Goal: Information Seeking & Learning: Learn about a topic

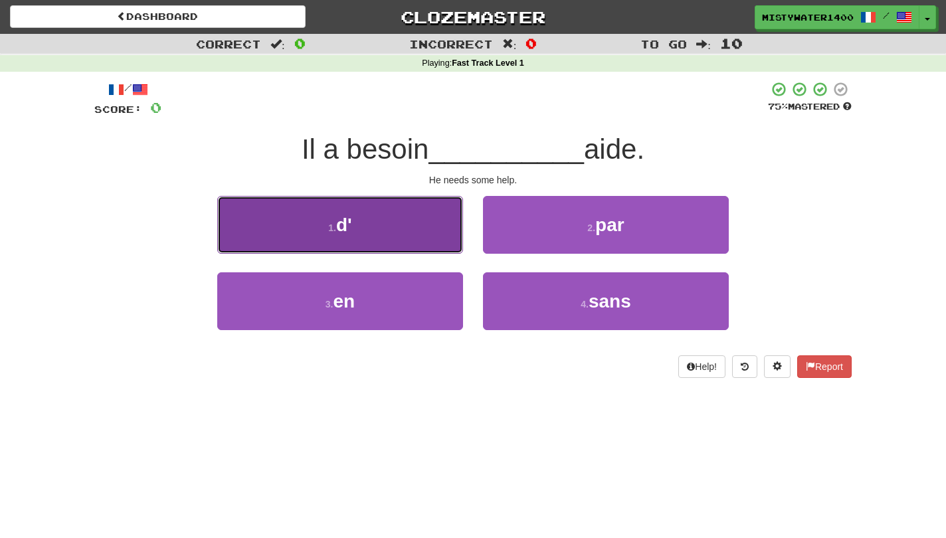
click at [419, 223] on button "1 . d'" at bounding box center [340, 225] width 246 height 58
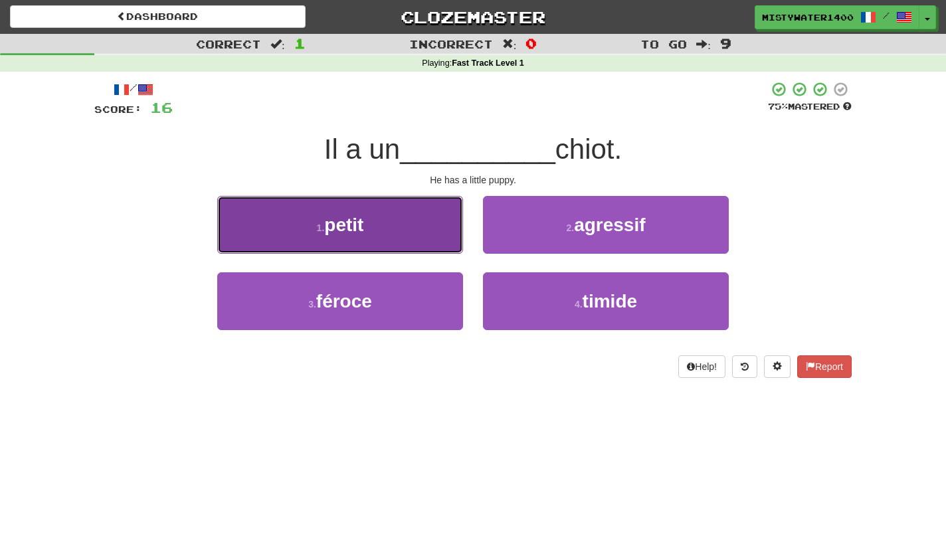
click at [430, 248] on button "1 . petit" at bounding box center [340, 225] width 246 height 58
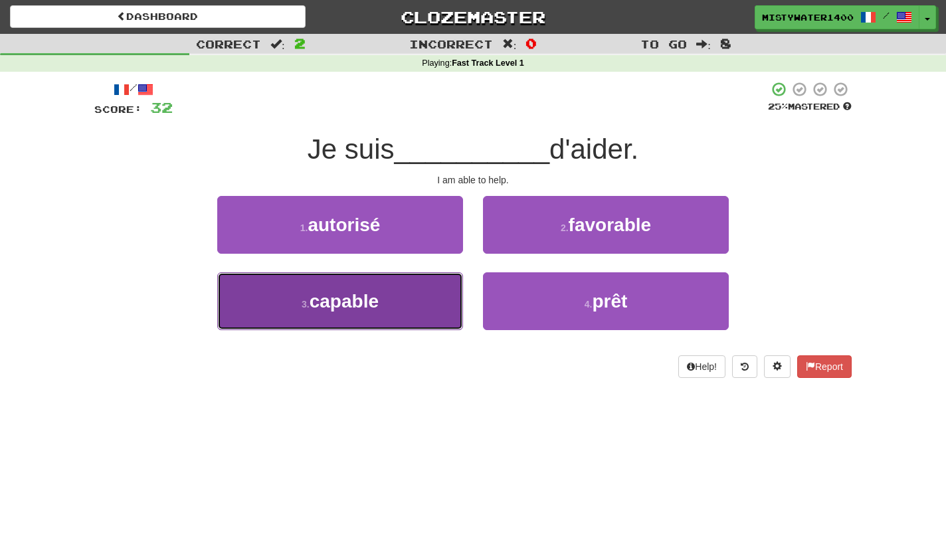
click at [430, 312] on button "3 . capable" at bounding box center [340, 301] width 246 height 58
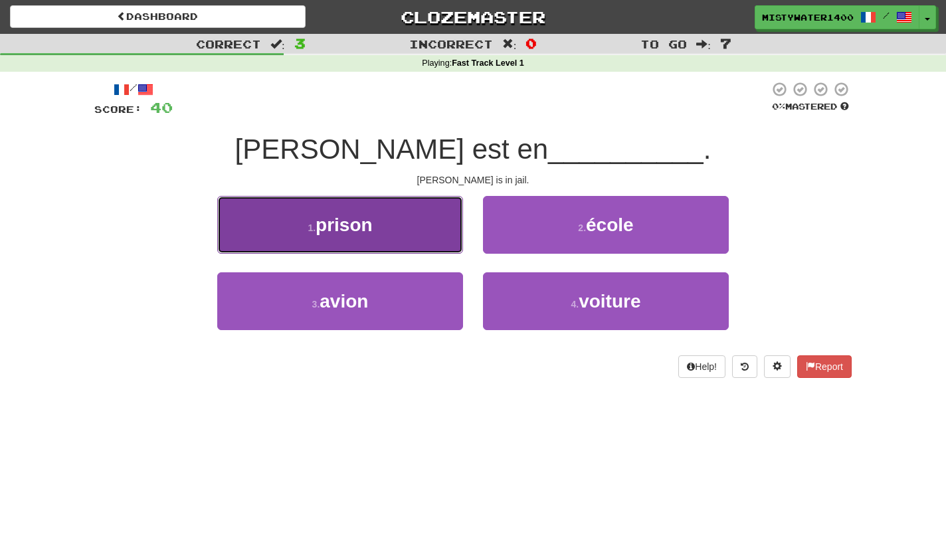
click at [436, 240] on button "1 . prison" at bounding box center [340, 225] width 246 height 58
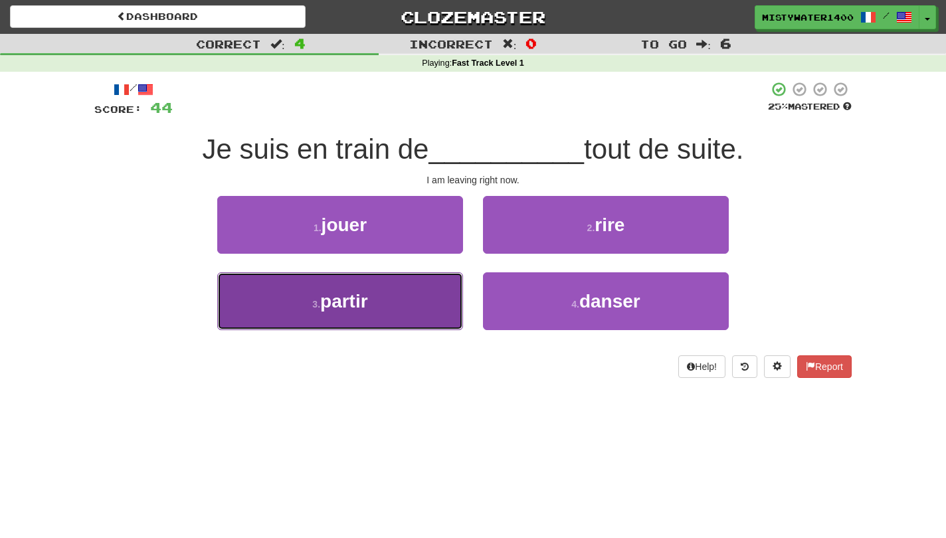
click at [436, 300] on button "3 . partir" at bounding box center [340, 301] width 246 height 58
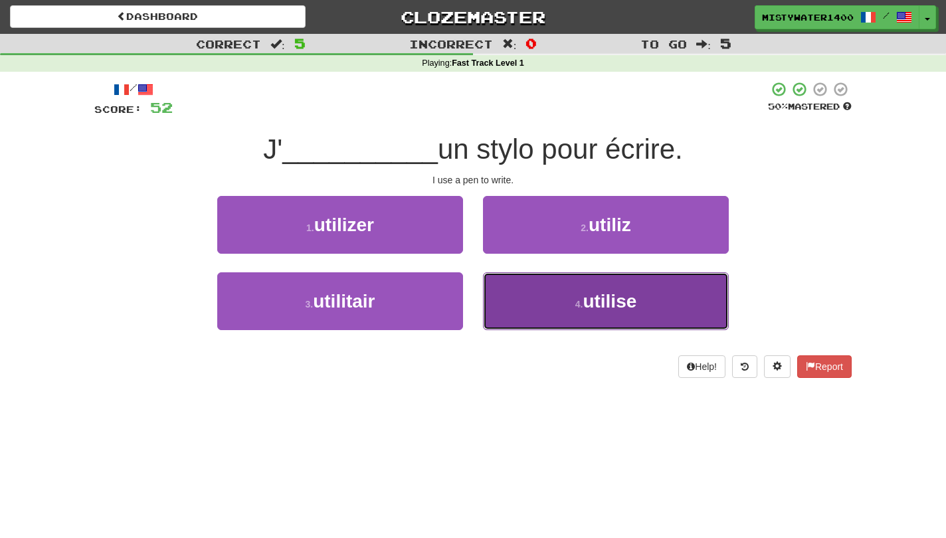
click at [502, 320] on button "4 . utilise" at bounding box center [606, 301] width 246 height 58
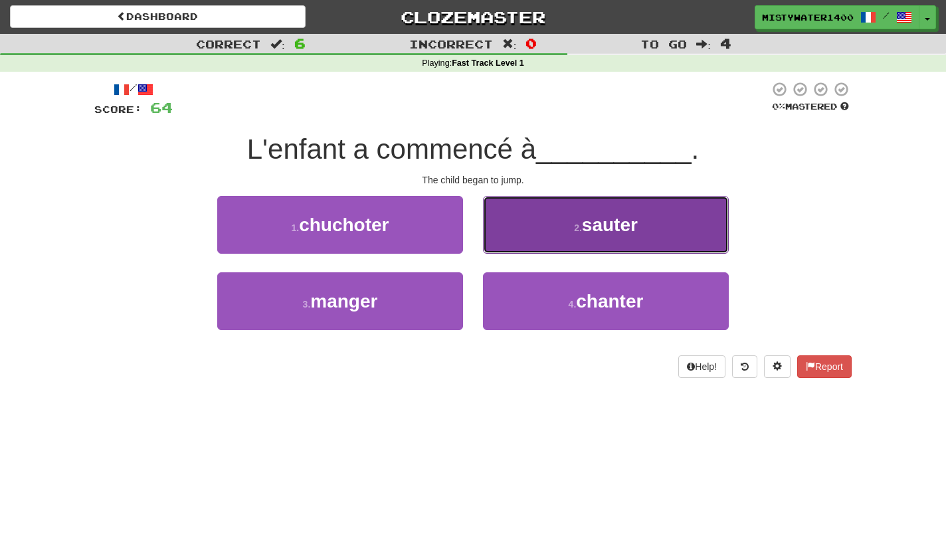
click at [510, 216] on button "2 . sauter" at bounding box center [606, 225] width 246 height 58
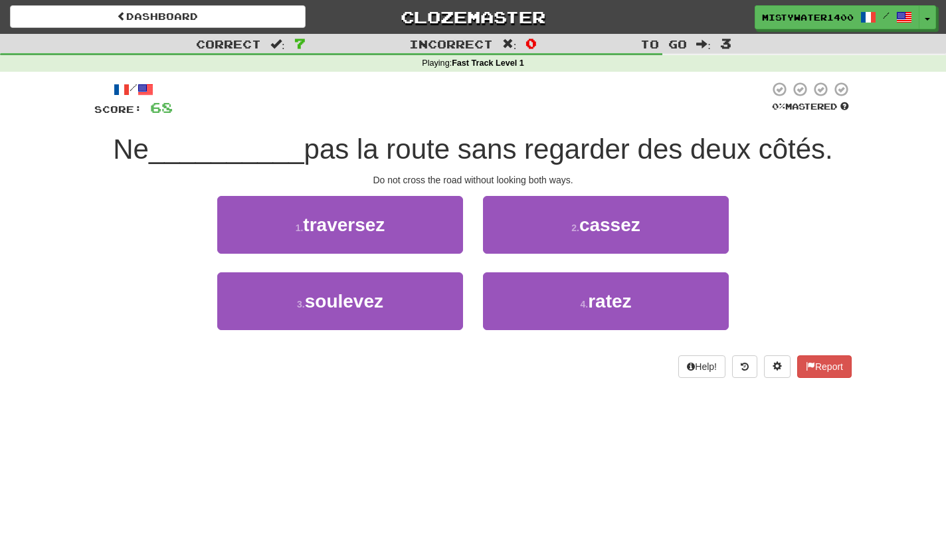
click at [446, 262] on div "1 . traversez" at bounding box center [340, 234] width 266 height 76
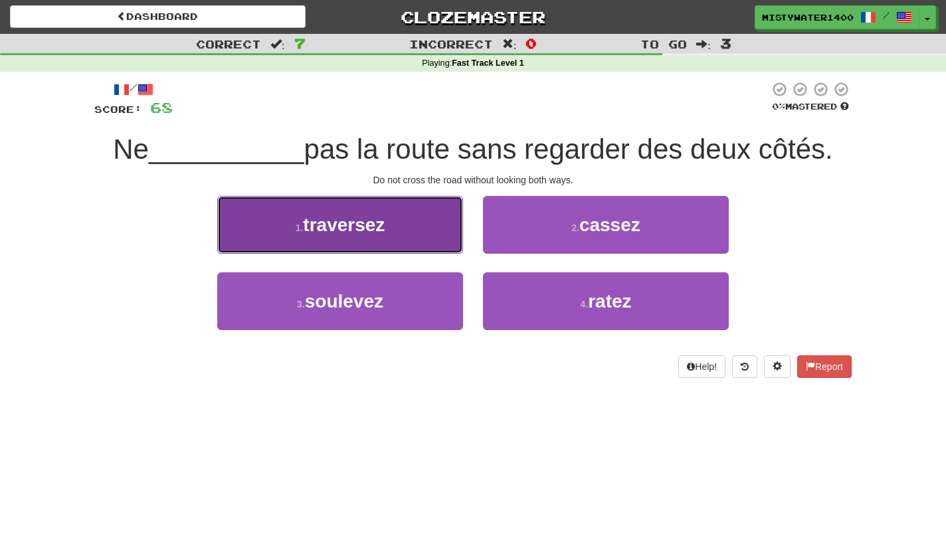
click at [441, 240] on button "1 . traversez" at bounding box center [340, 225] width 246 height 58
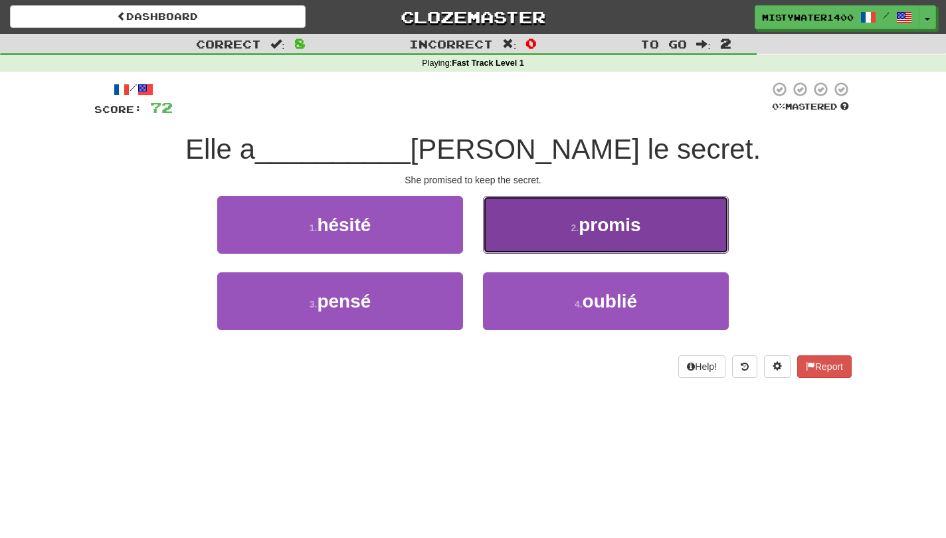
click at [514, 229] on button "2 . promis" at bounding box center [606, 225] width 246 height 58
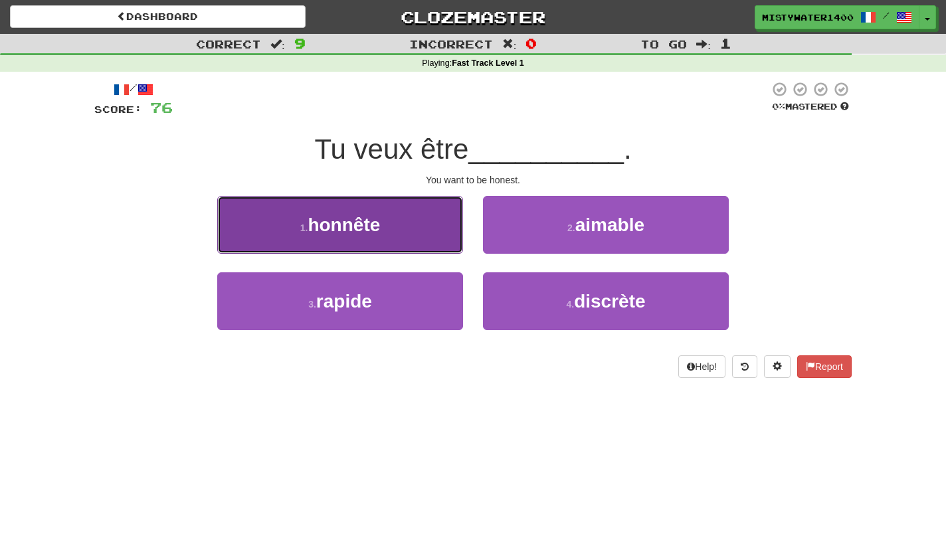
click at [427, 231] on button "1 . honnête" at bounding box center [340, 225] width 246 height 58
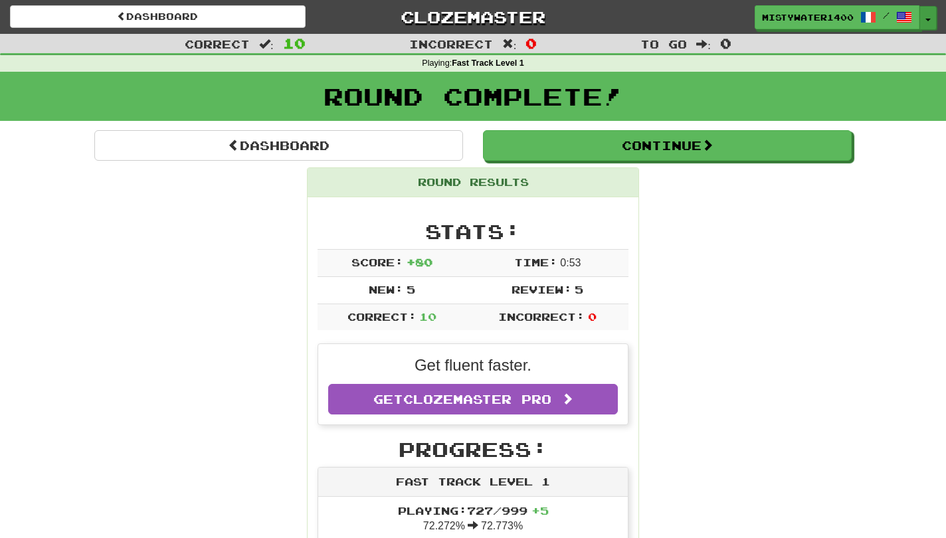
click at [932, 25] on button "Toggle Dropdown" at bounding box center [927, 18] width 17 height 24
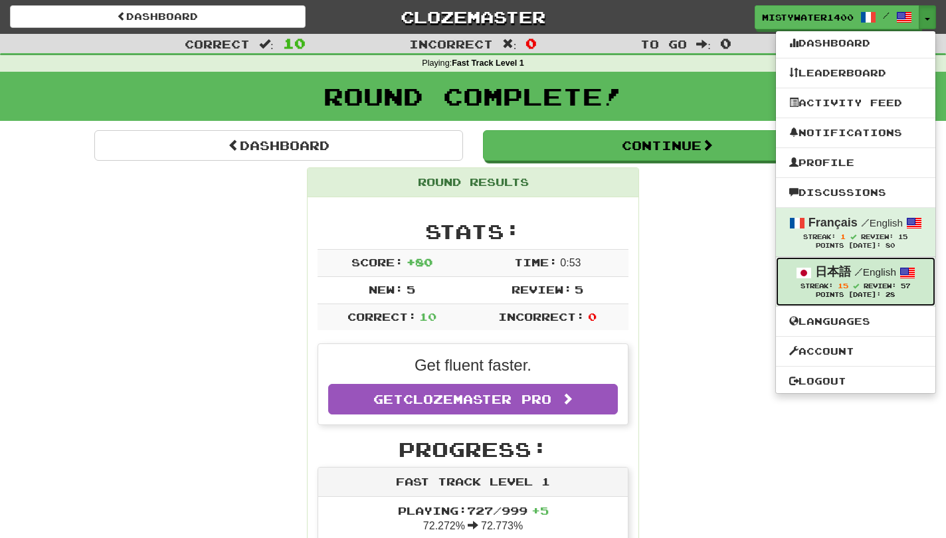
click at [815, 300] on div "Points Today: 28" at bounding box center [855, 295] width 133 height 9
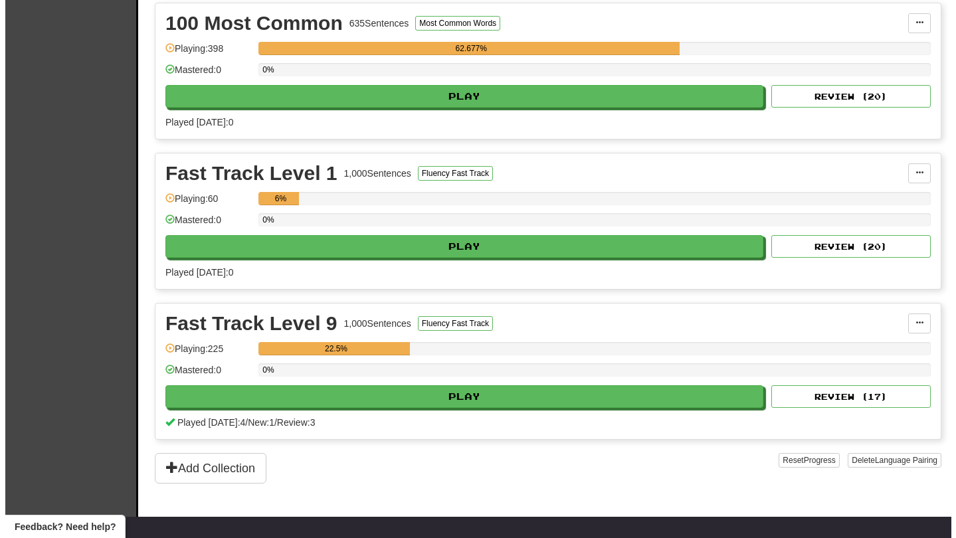
scroll to position [472, 0]
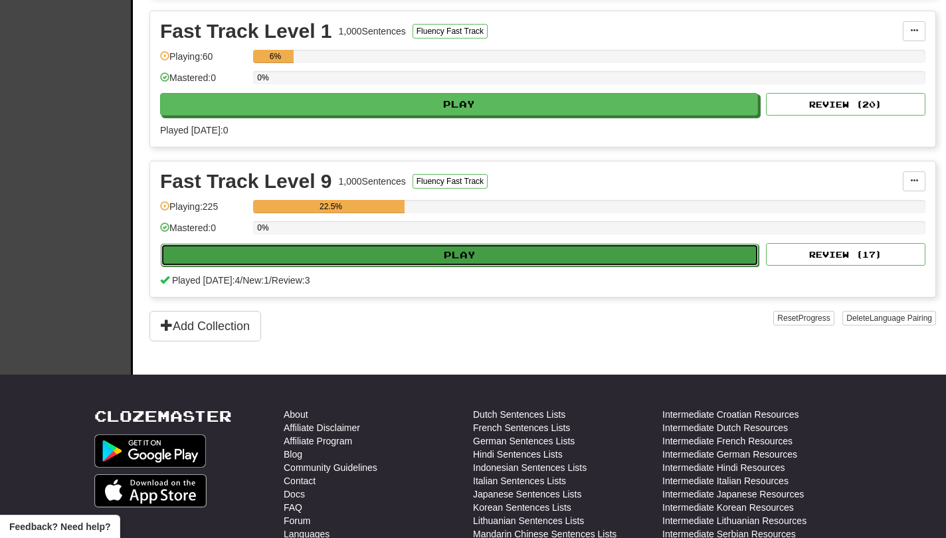
click at [591, 258] on button "Play" at bounding box center [460, 255] width 598 height 23
select select "**"
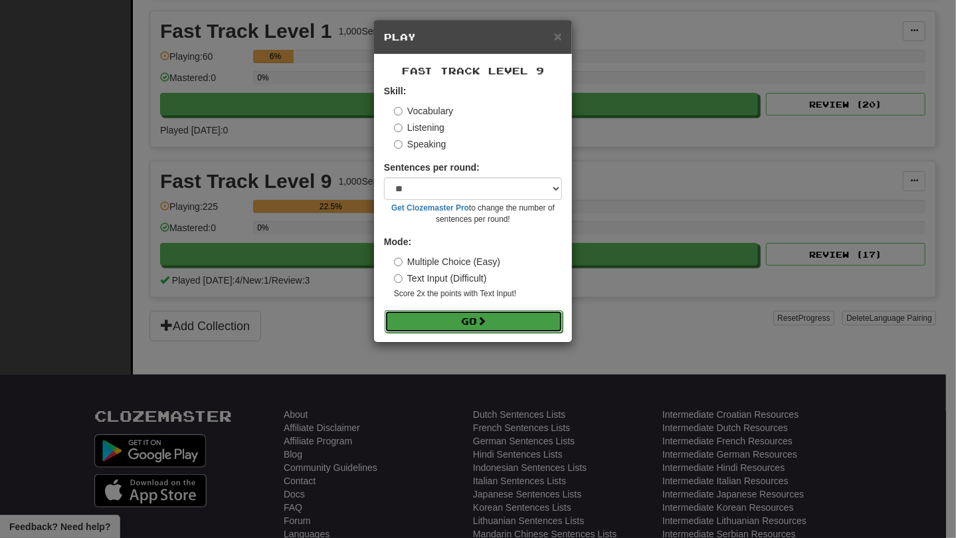
click at [535, 326] on button "Go" at bounding box center [474, 321] width 178 height 23
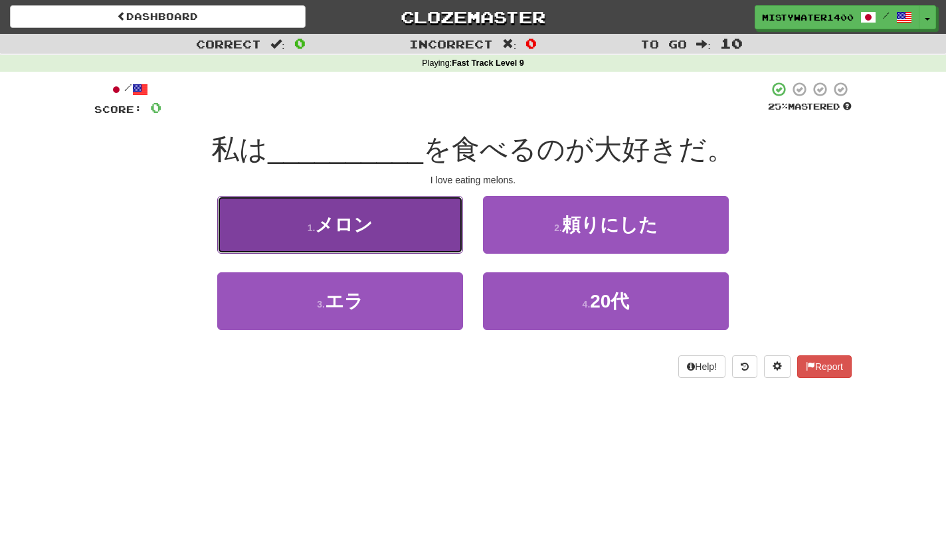
click at [409, 230] on button "1 . メロン" at bounding box center [340, 225] width 246 height 58
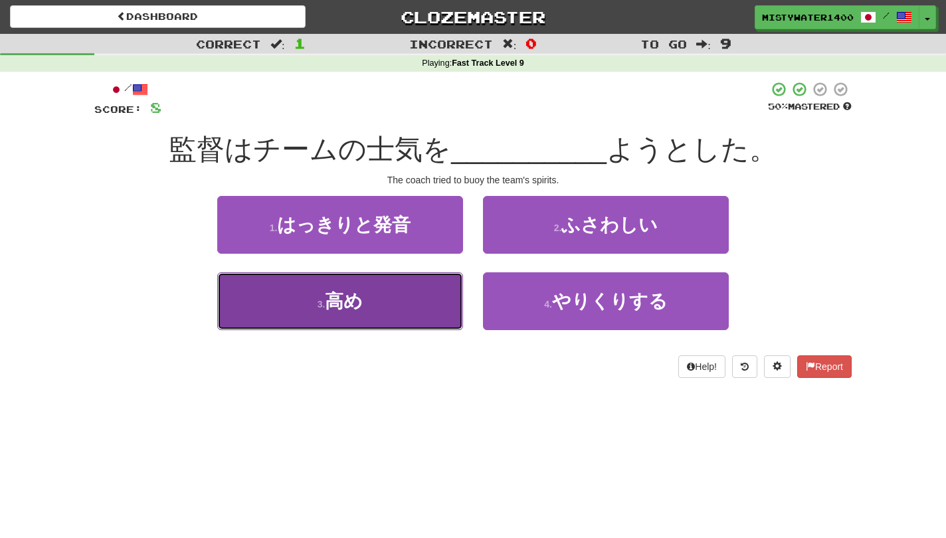
click at [459, 287] on button "3 . 高め" at bounding box center [340, 301] width 246 height 58
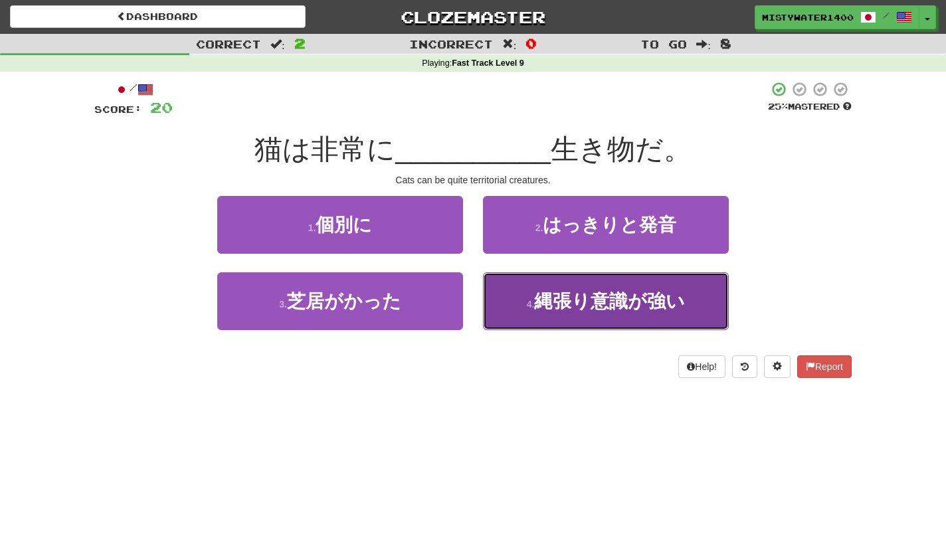
click at [516, 303] on button "4 . 縄張り意識が強い" at bounding box center [606, 301] width 246 height 58
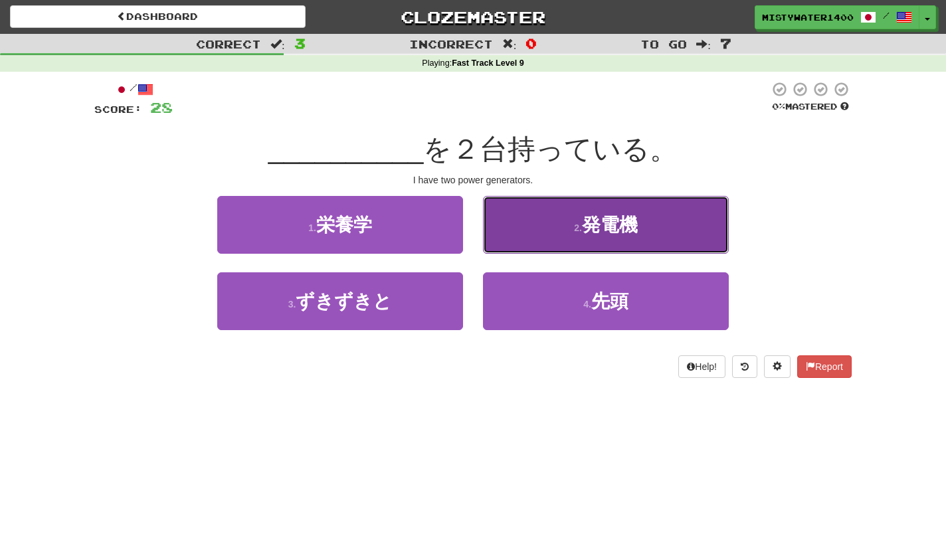
click at [521, 233] on button "2 . 発電機" at bounding box center [606, 225] width 246 height 58
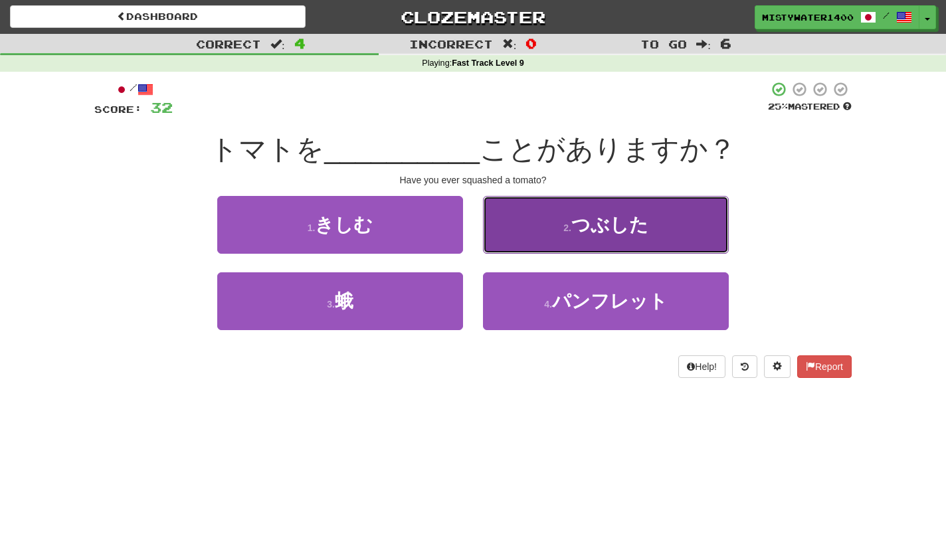
click at [524, 242] on button "2 . つぶした" at bounding box center [606, 225] width 246 height 58
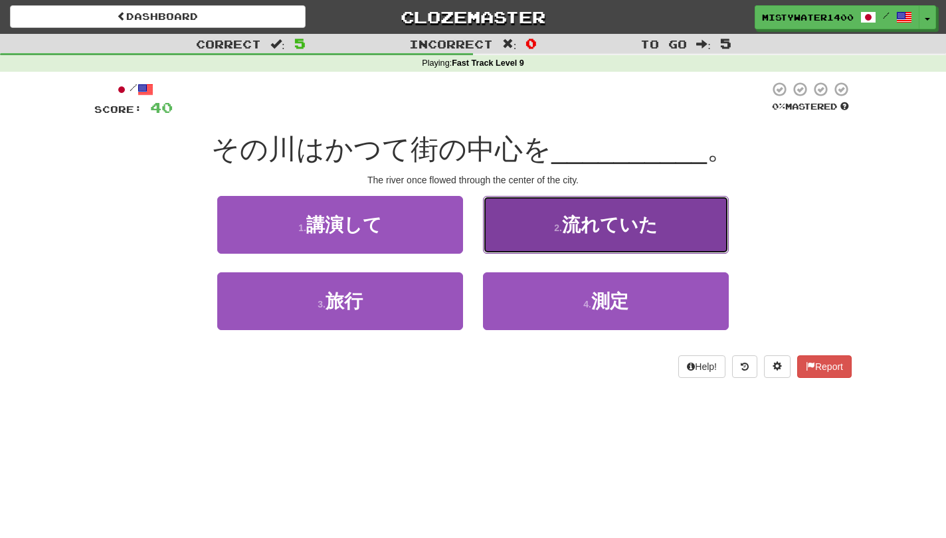
click at [563, 240] on button "2 . 流れていた" at bounding box center [606, 225] width 246 height 58
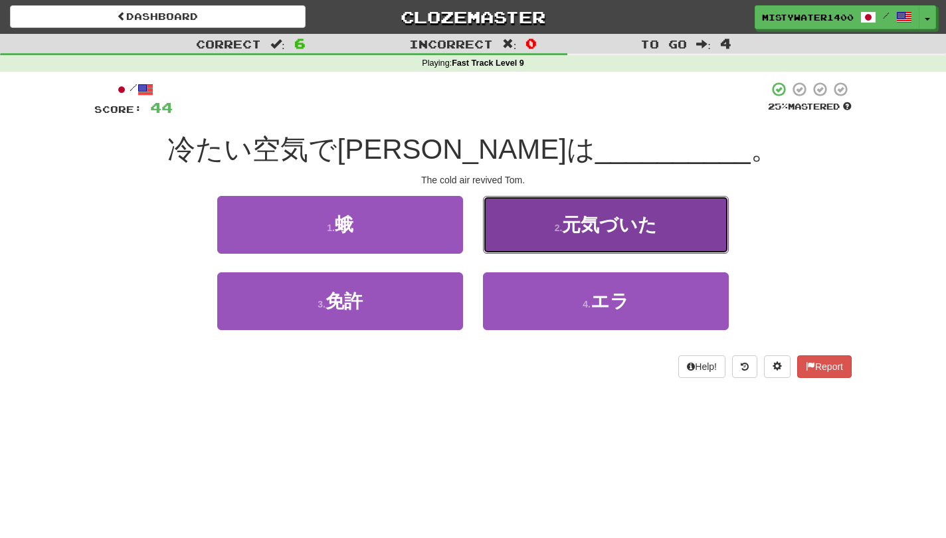
click at [520, 237] on button "2 . 元気づいた" at bounding box center [606, 225] width 246 height 58
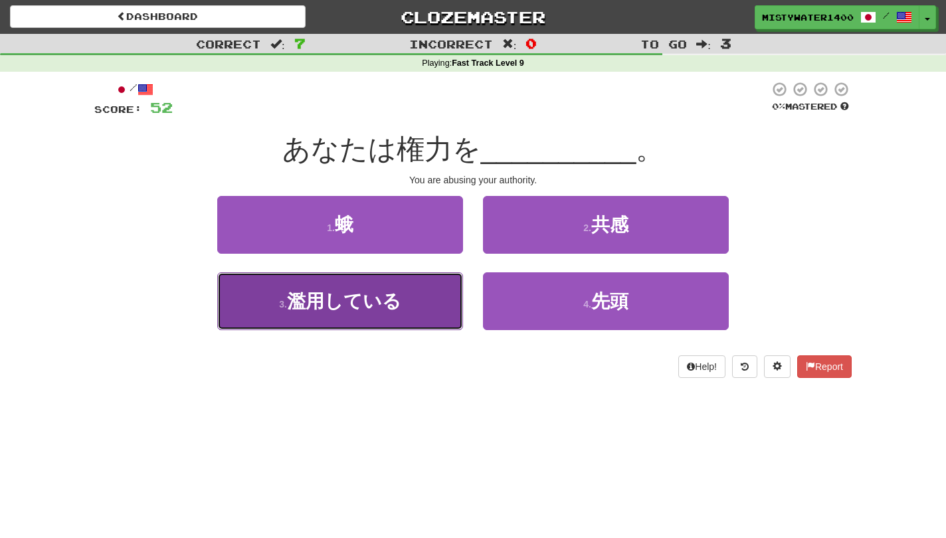
click at [432, 299] on button "3 . 濫用している" at bounding box center [340, 301] width 246 height 58
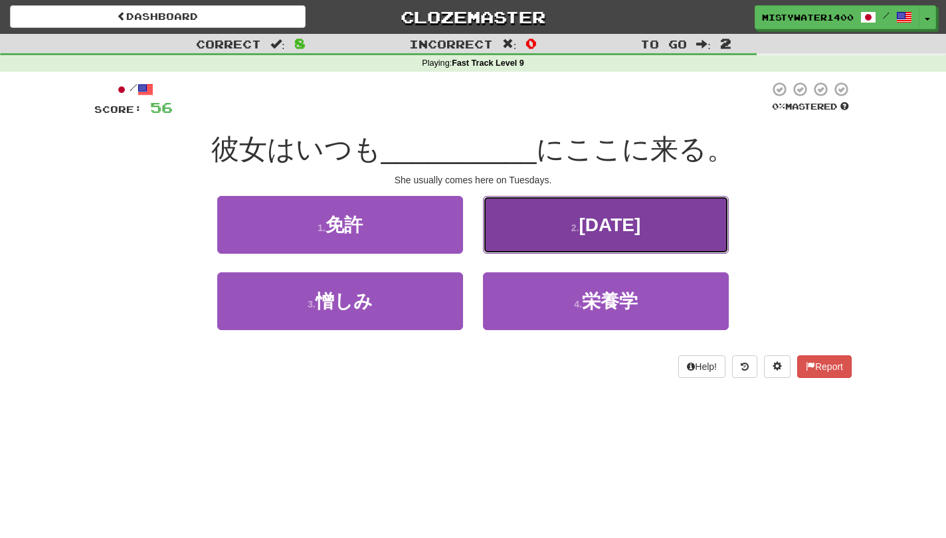
click at [506, 226] on button "2 . 火曜日" at bounding box center [606, 225] width 246 height 58
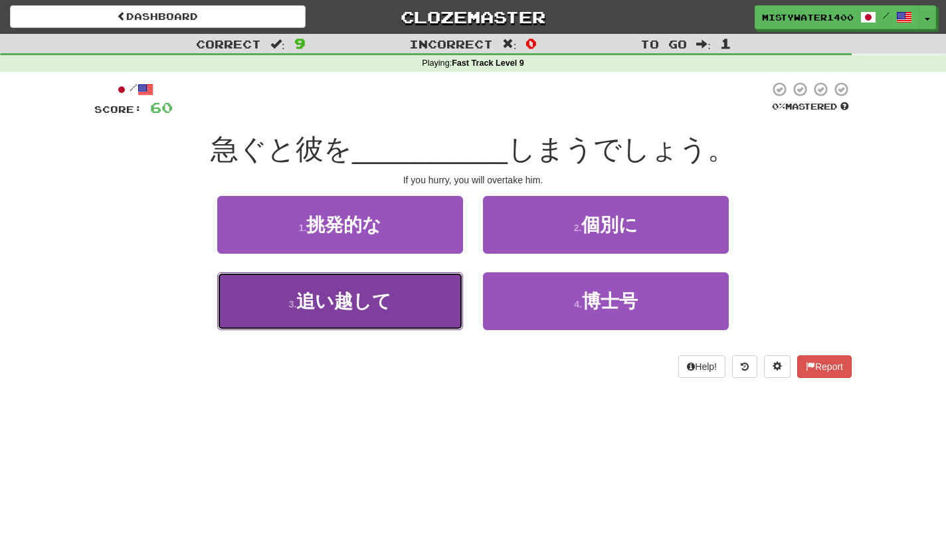
click at [449, 300] on button "3 . 追い越して" at bounding box center [340, 301] width 246 height 58
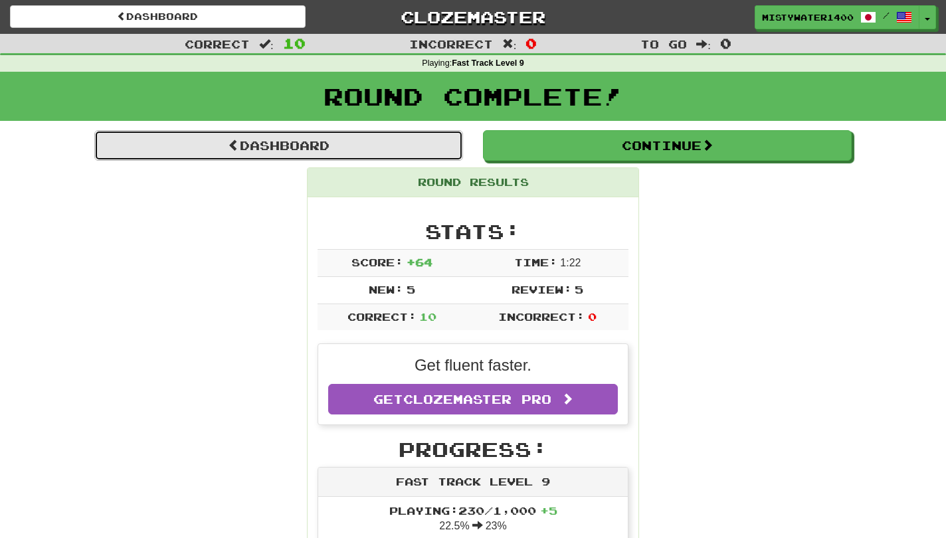
click at [394, 147] on link "Dashboard" at bounding box center [278, 145] width 369 height 31
